Goal: Check status

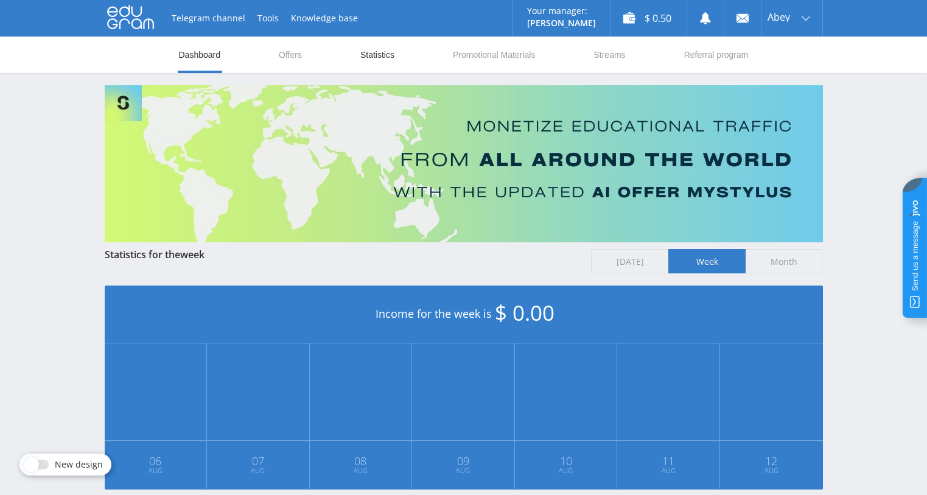
click at [365, 60] on link "Statistics" at bounding box center [377, 55] width 37 height 37
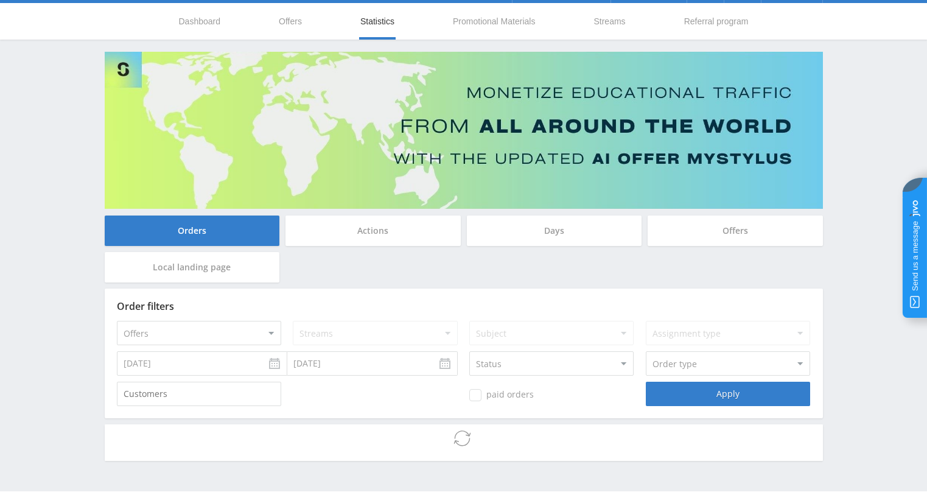
scroll to position [24, 0]
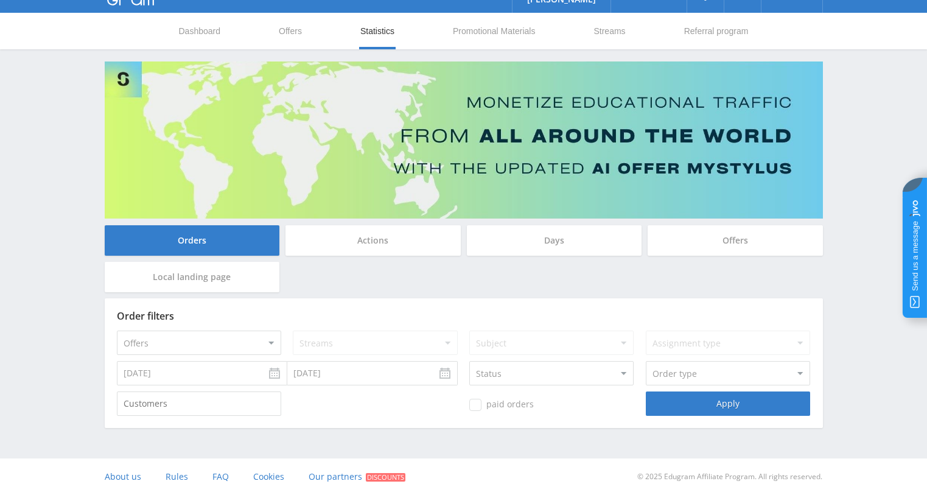
click at [275, 375] on input "[DATE]" at bounding box center [202, 373] width 171 height 24
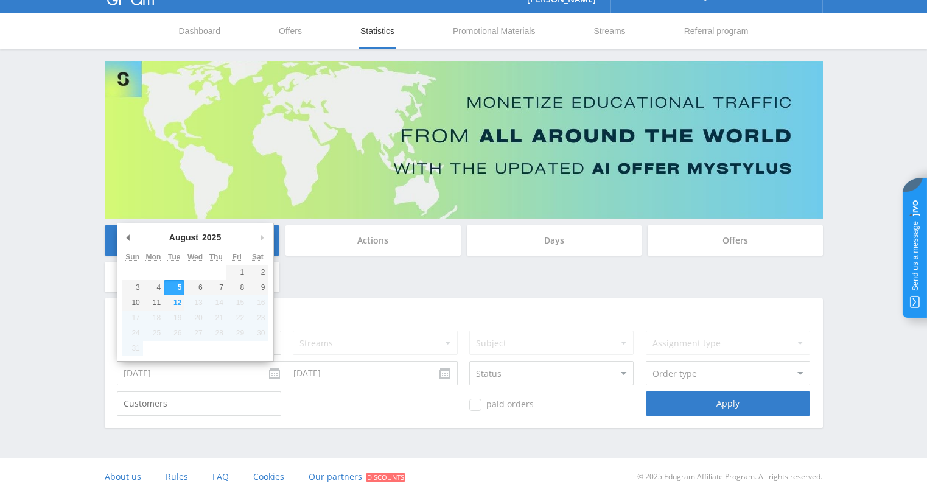
click at [216, 236] on select "2019 2020 2021 2022 2023 2024 2025" at bounding box center [216, 237] width 33 height 12
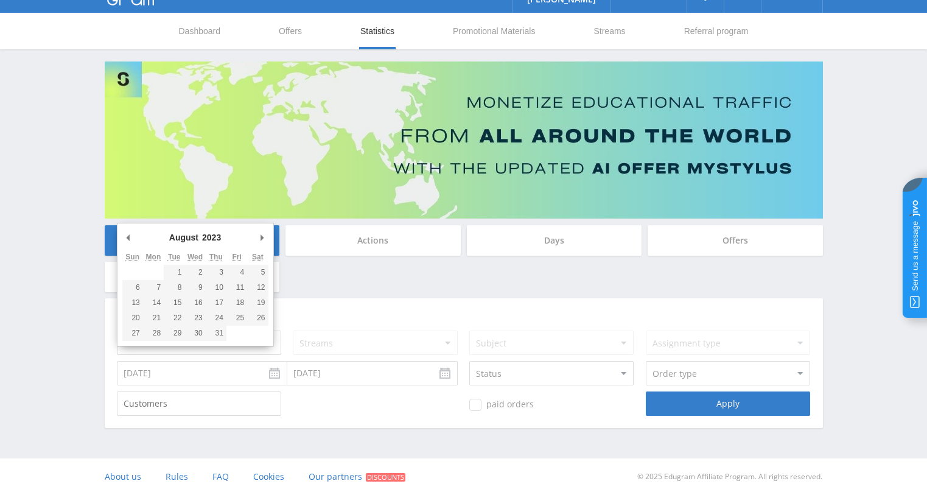
click at [410, 318] on div "Order filters" at bounding box center [464, 316] width 694 height 11
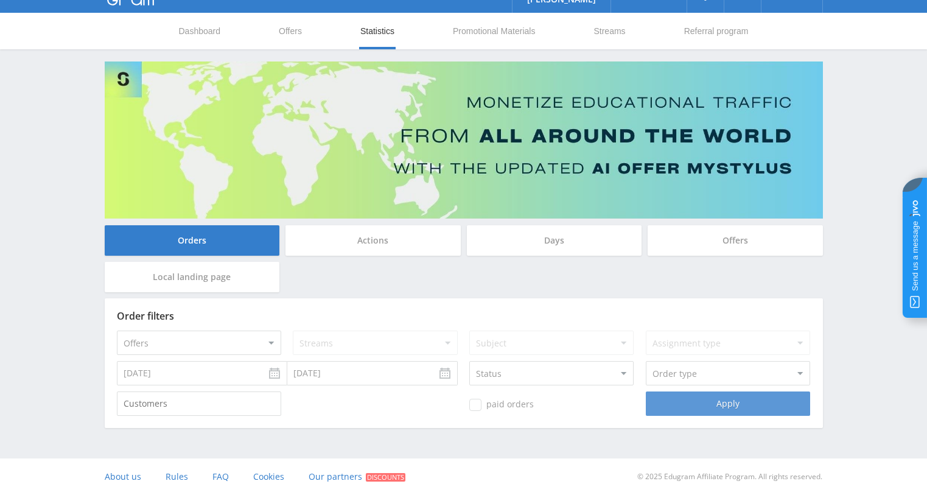
click at [678, 407] on div "Apply" at bounding box center [728, 404] width 164 height 24
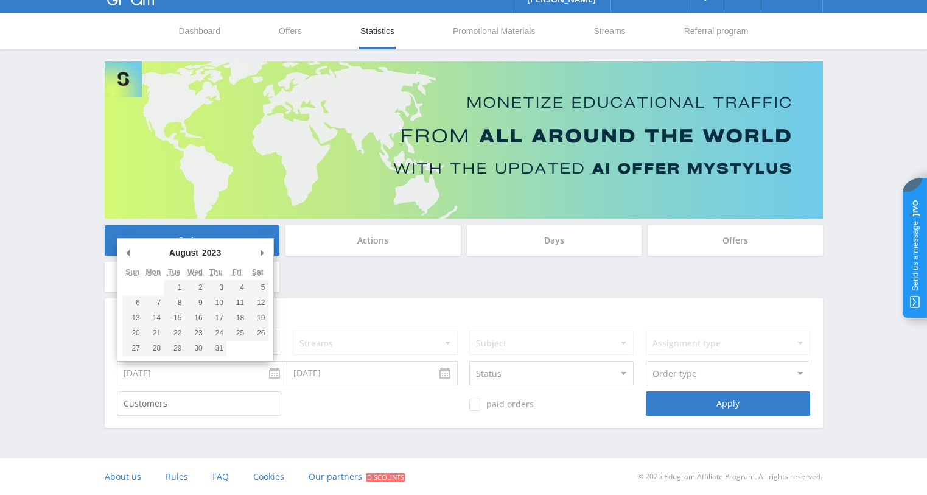
click at [277, 375] on input "[DATE]" at bounding box center [202, 373] width 171 height 24
click at [219, 256] on select "2019 2020 2021 2022 2023 2024 2025" at bounding box center [216, 253] width 33 height 12
click at [200, 247] on select "2019 2020 2021 2022 2023 2024 2025" at bounding box center [216, 253] width 33 height 12
type input "[DATE]"
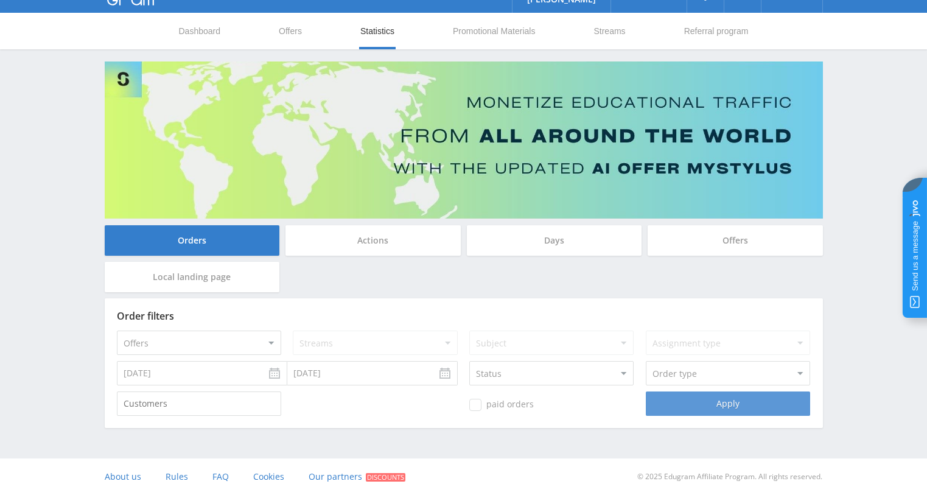
click at [692, 410] on div "Apply" at bounding box center [728, 404] width 164 height 24
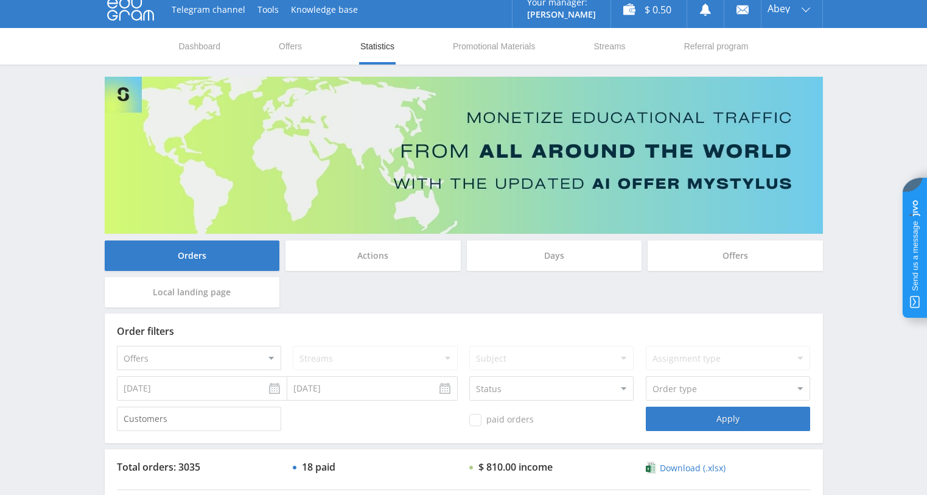
scroll to position [0, 0]
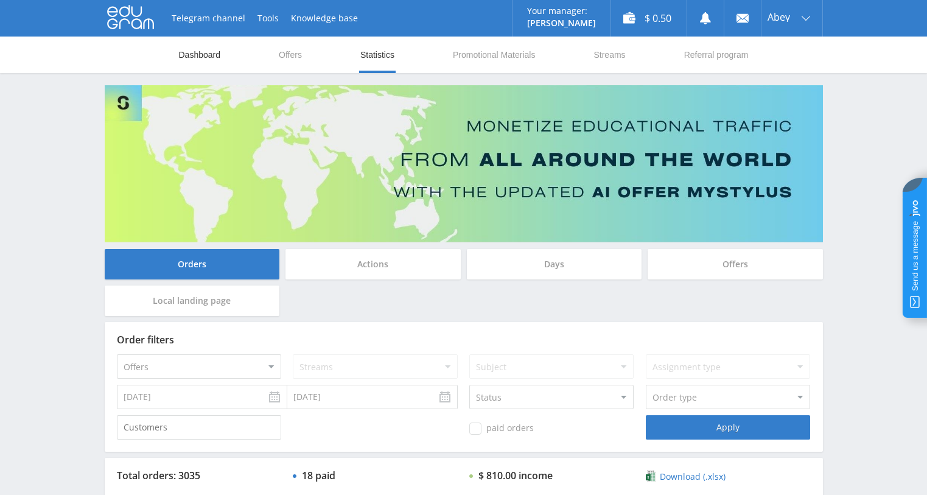
click at [187, 60] on link "Dashboard" at bounding box center [200, 55] width 44 height 37
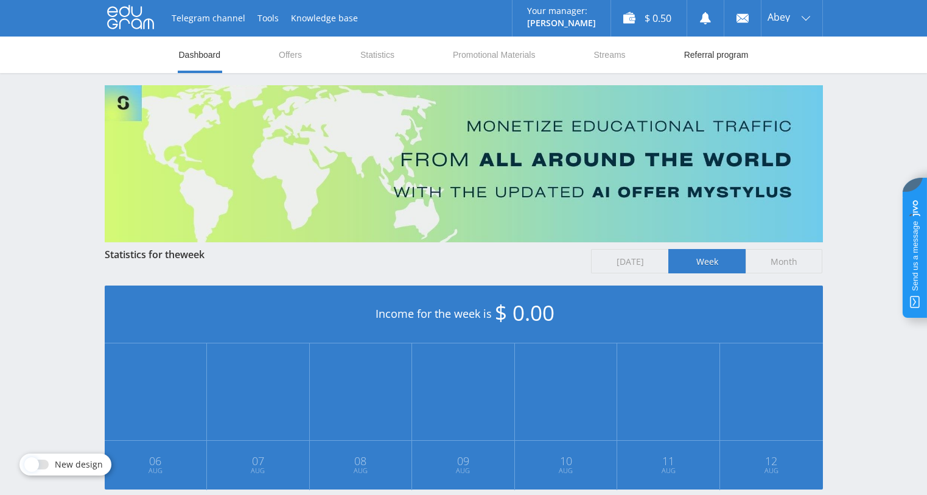
click at [701, 62] on link "Referral program" at bounding box center [716, 55] width 67 height 37
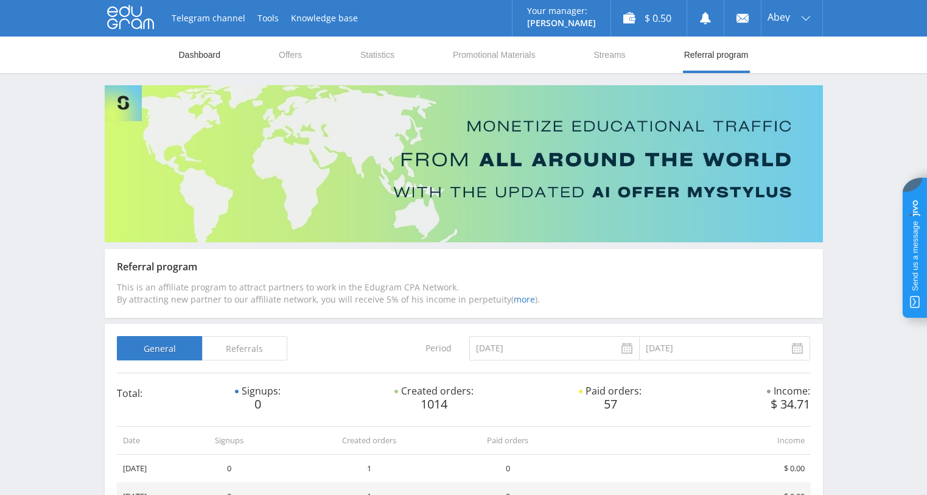
click at [216, 49] on link "Dashboard" at bounding box center [200, 55] width 44 height 37
